Goal: Task Accomplishment & Management: Use online tool/utility

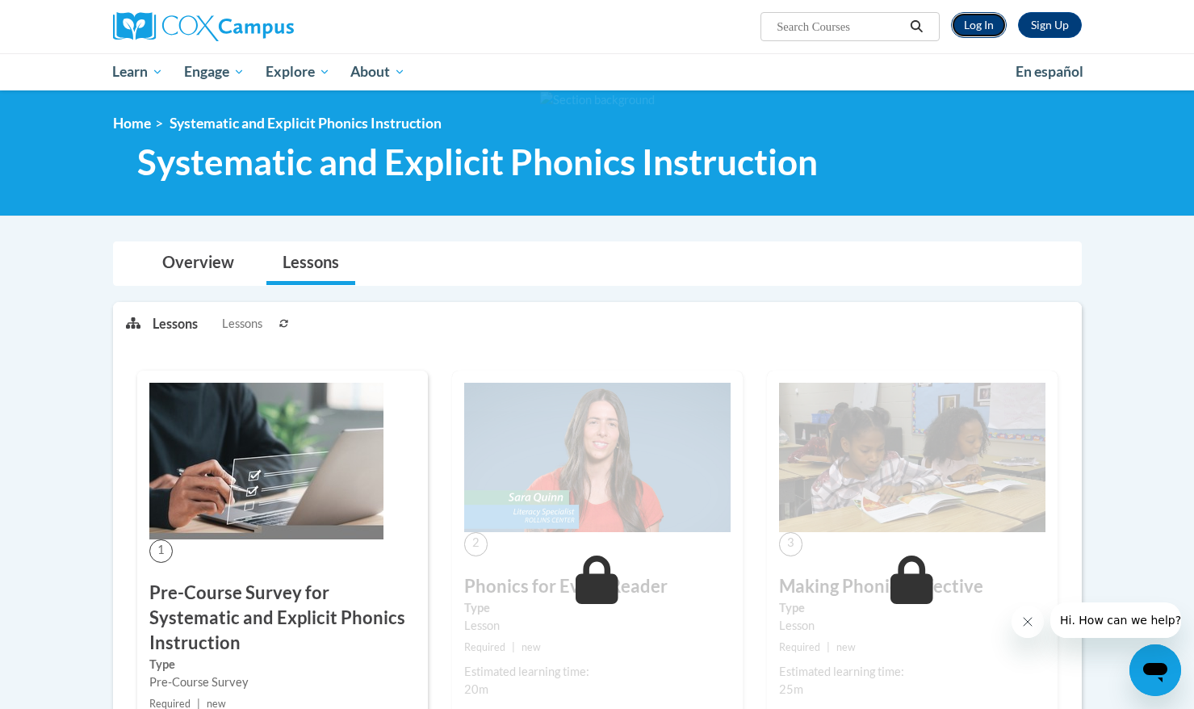
click at [984, 22] on link "Log In" at bounding box center [979, 25] width 56 height 26
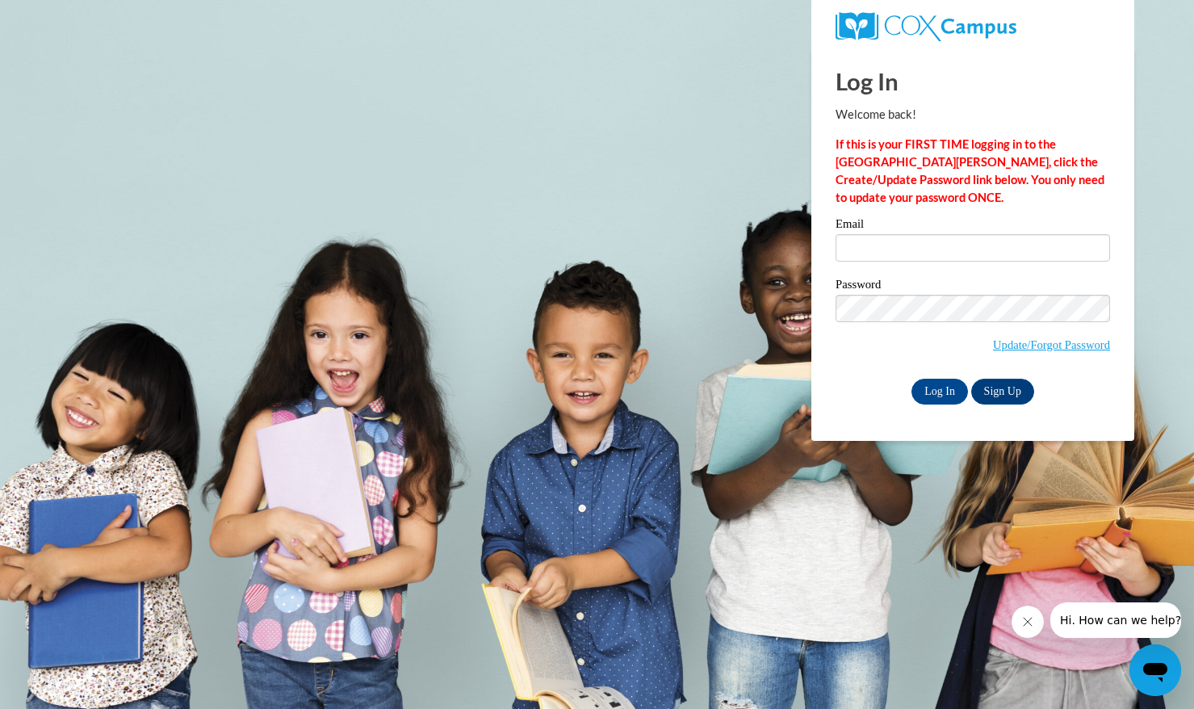
click at [893, 226] on label "Email" at bounding box center [973, 226] width 274 height 16
click at [893, 234] on input "Email" at bounding box center [973, 247] width 274 height 27
click at [901, 250] on input "Email" at bounding box center [973, 247] width 274 height 27
type input "tliu73@jhu.edu"
click at [960, 326] on span "Update/Forgot Password" at bounding box center [973, 328] width 274 height 67
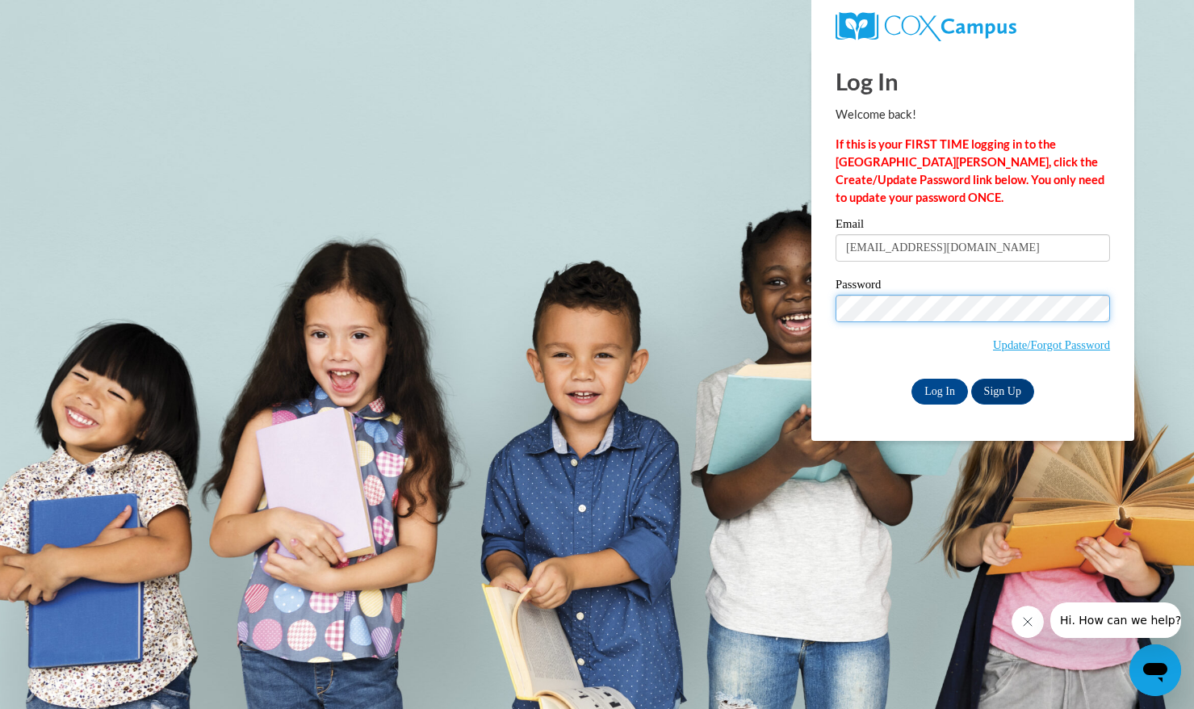
click at [911, 379] on input "Log In" at bounding box center [939, 392] width 57 height 26
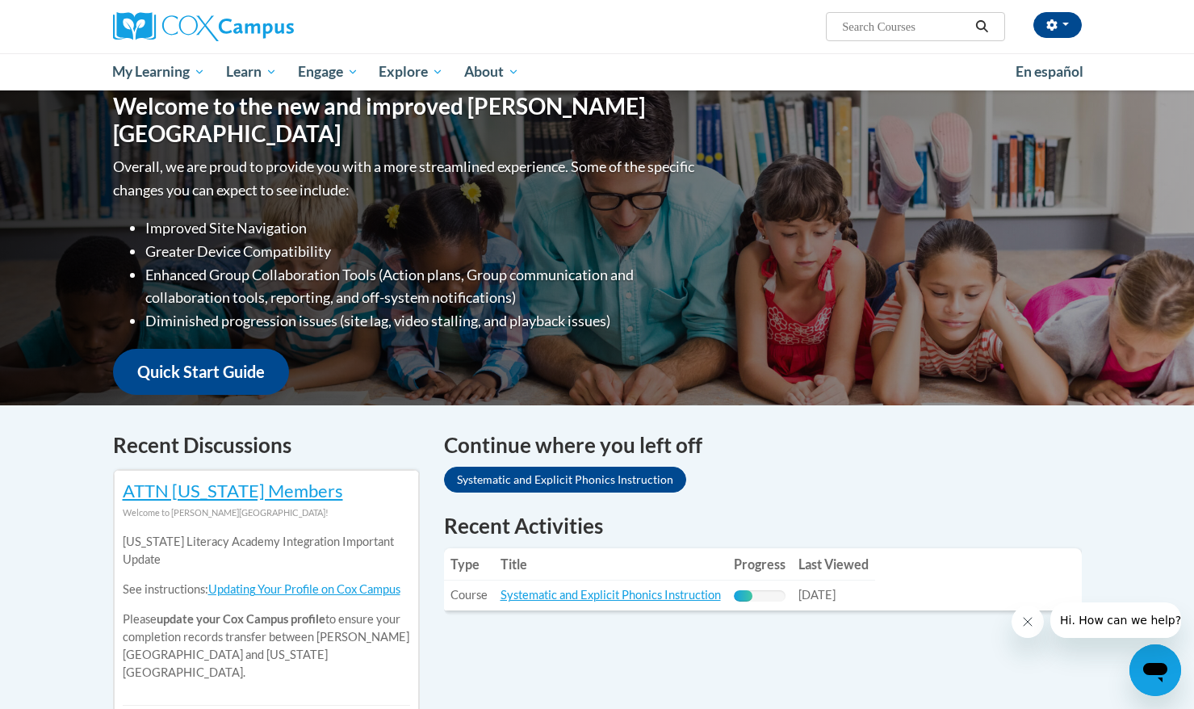
scroll to position [194, 0]
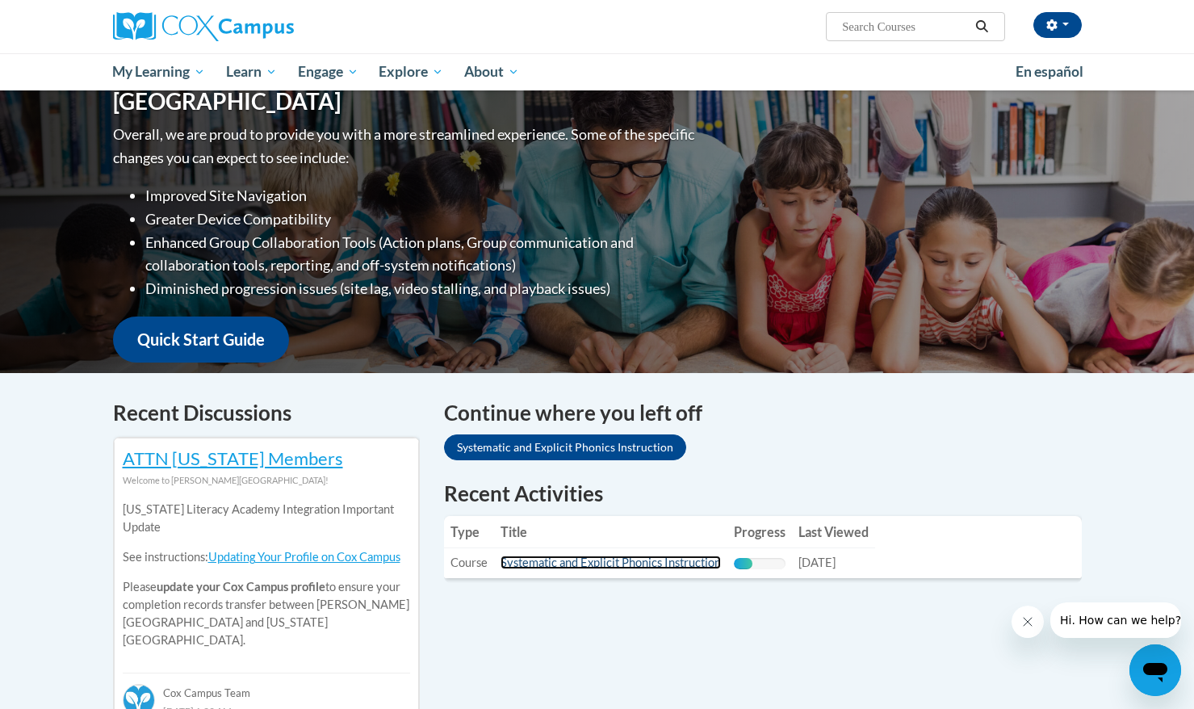
click at [614, 557] on link "Systematic and Explicit Phonics Instruction" at bounding box center [610, 562] width 220 height 14
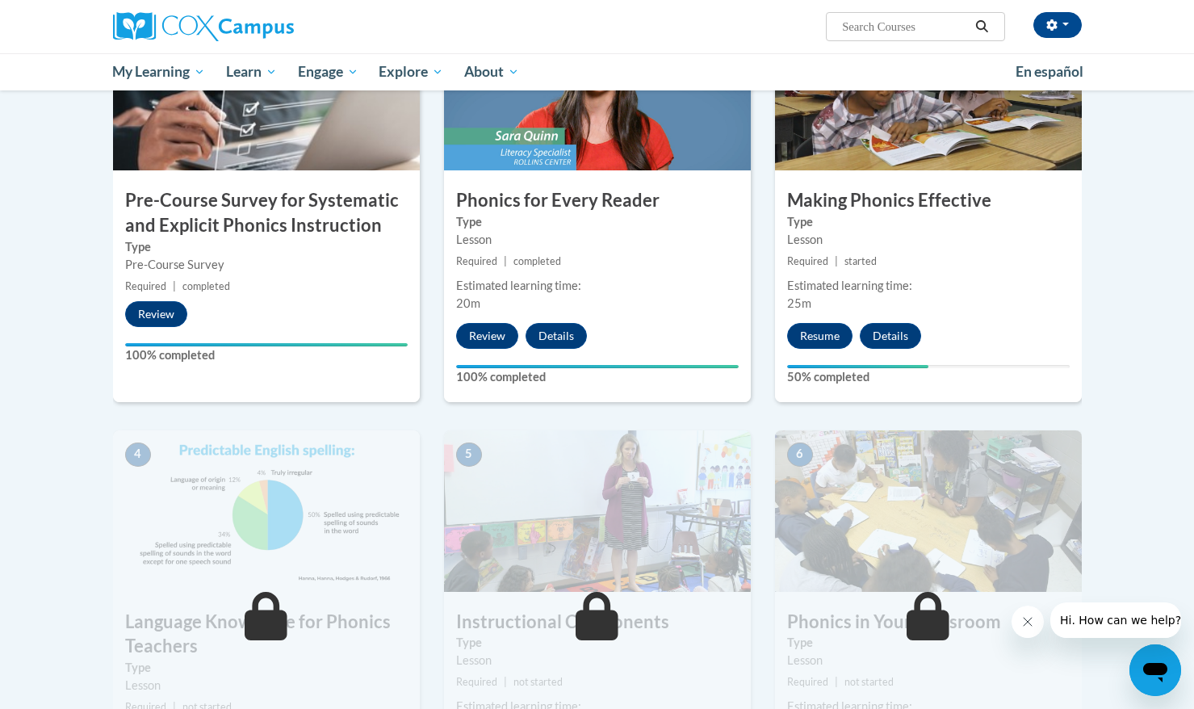
scroll to position [467, 0]
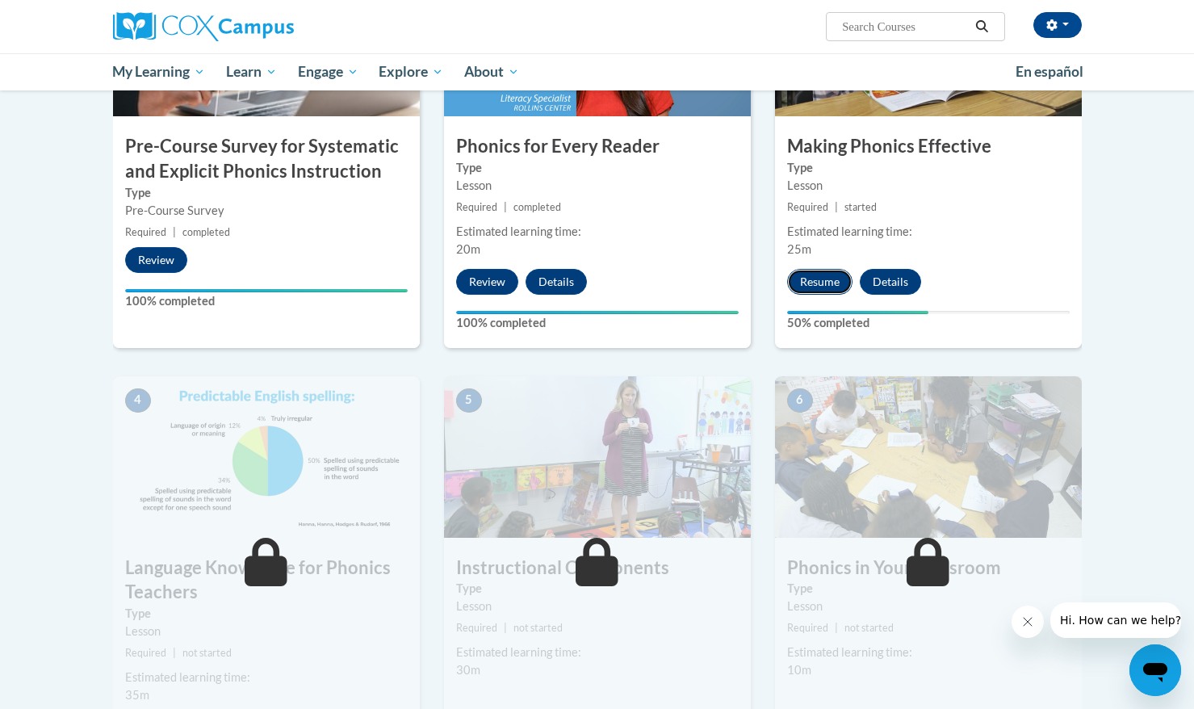
click at [829, 275] on button "Resume" at bounding box center [819, 282] width 65 height 26
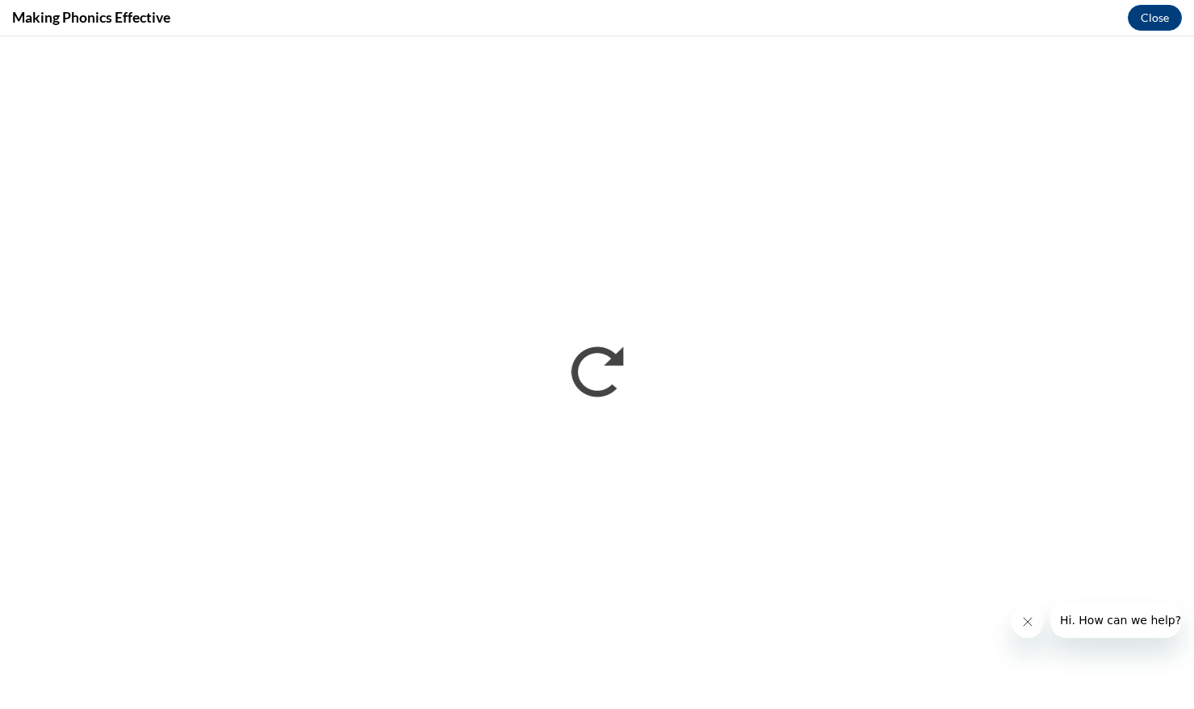
scroll to position [0, 0]
